Goal: Find specific page/section: Find specific page/section

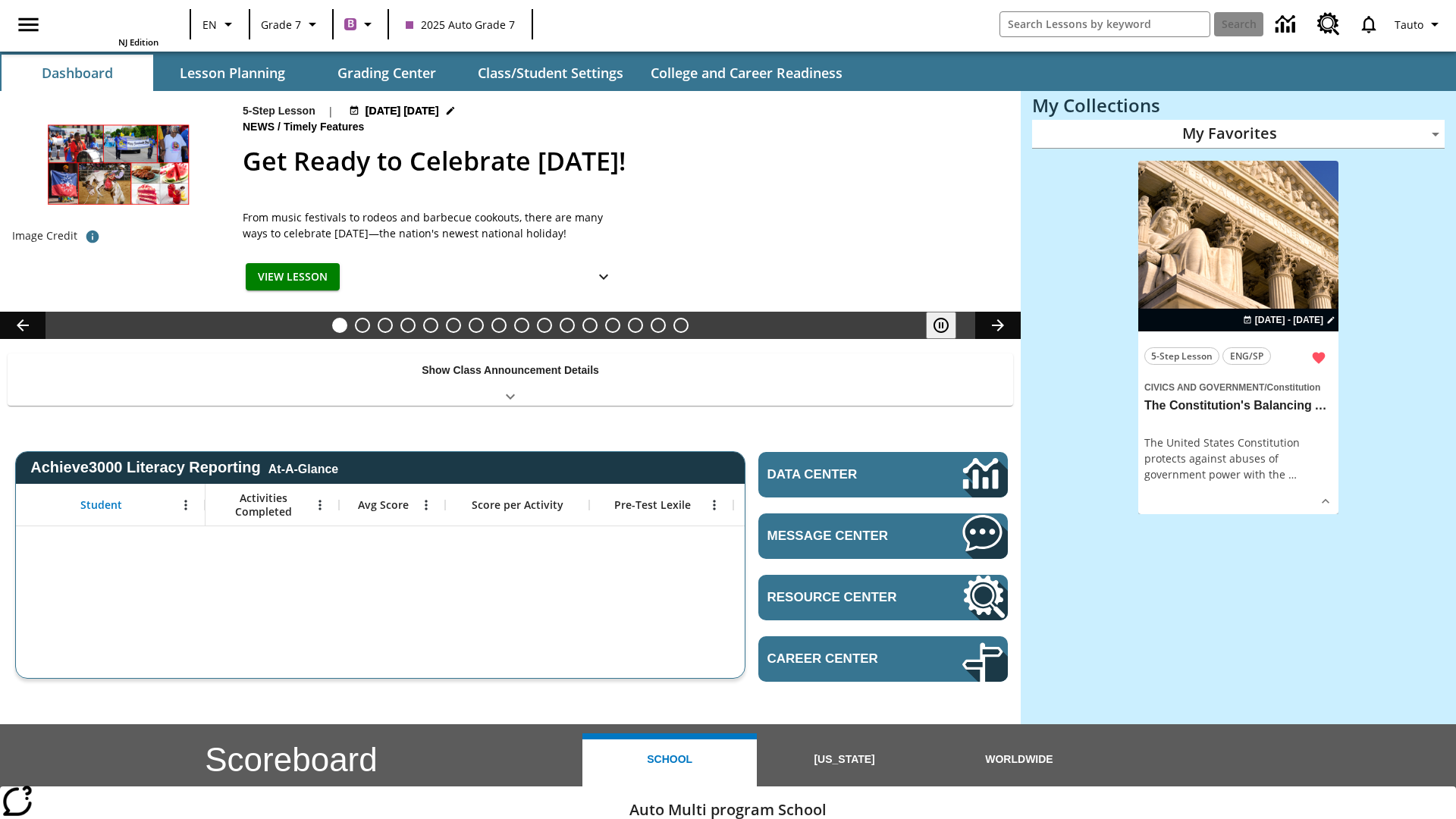
type input "-1"
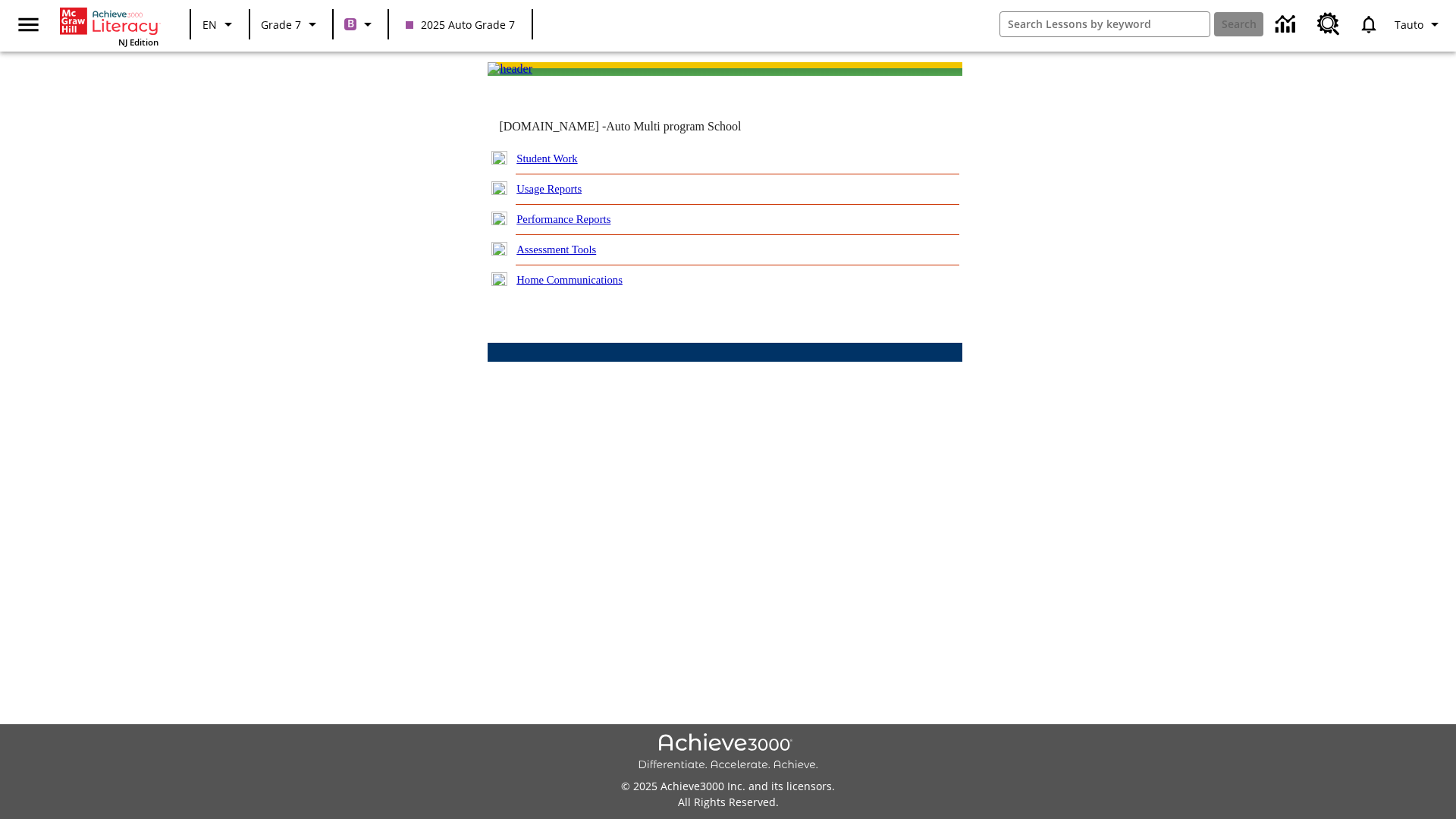
click at [557, 165] on link "Student Work" at bounding box center [547, 158] width 61 height 12
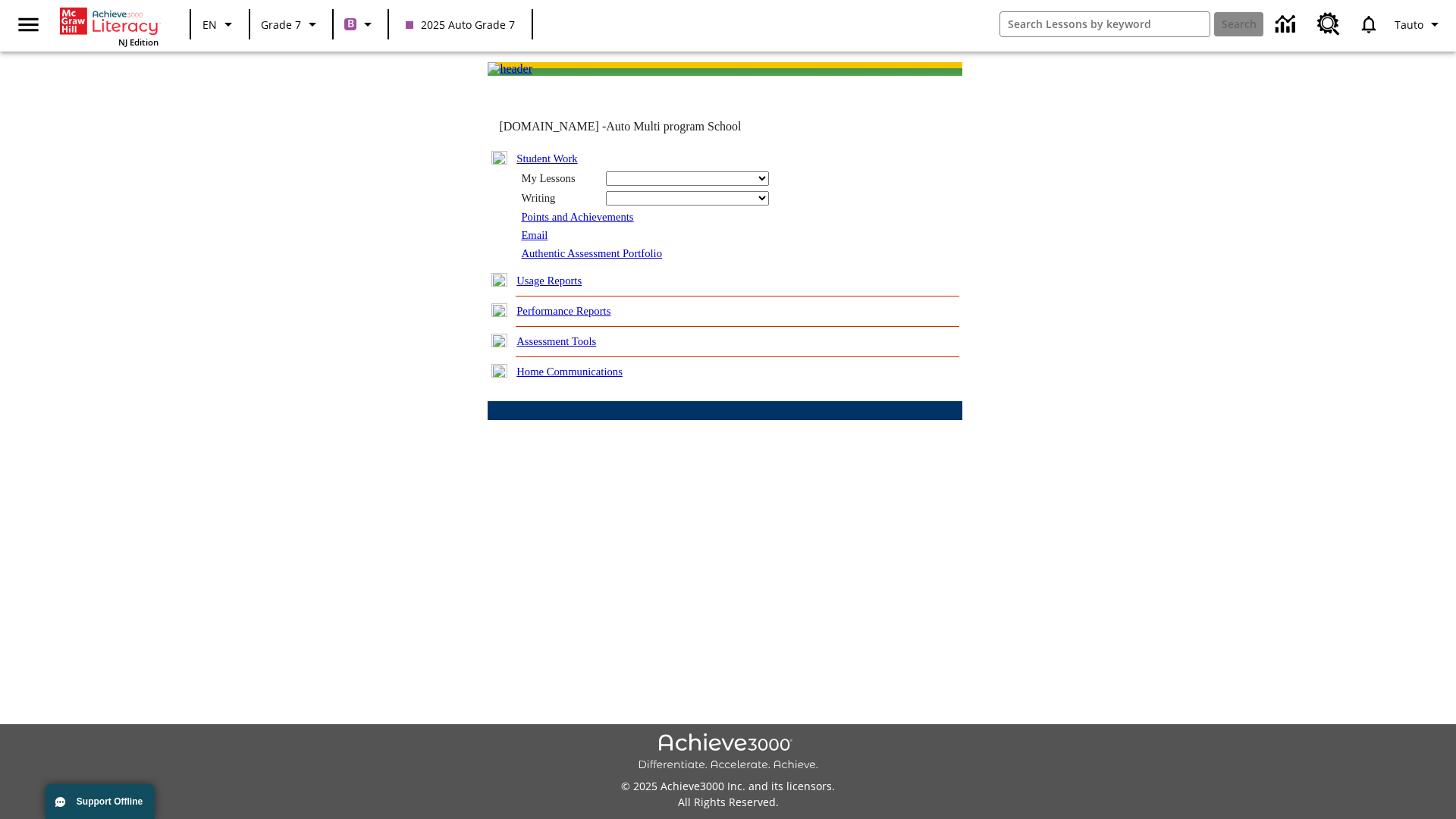
click at [535, 241] on link "Email" at bounding box center [534, 235] width 26 height 12
